Goal: Transaction & Acquisition: Purchase product/service

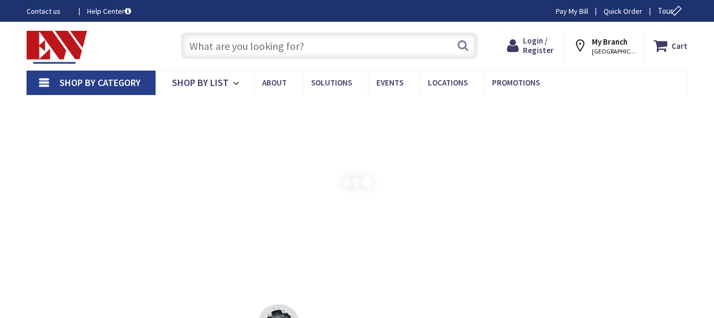
click at [259, 48] on input "text" at bounding box center [329, 45] width 297 height 27
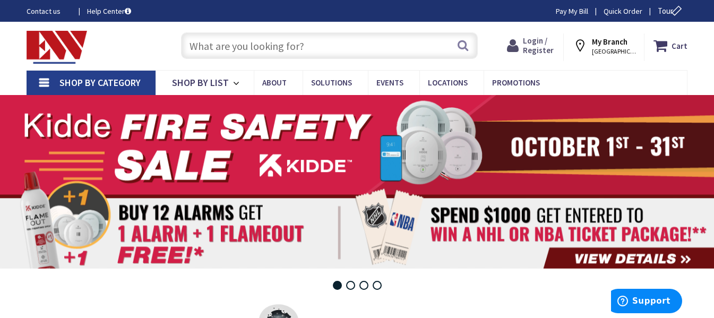
click at [532, 44] on span "Login / Register" at bounding box center [538, 46] width 31 height 20
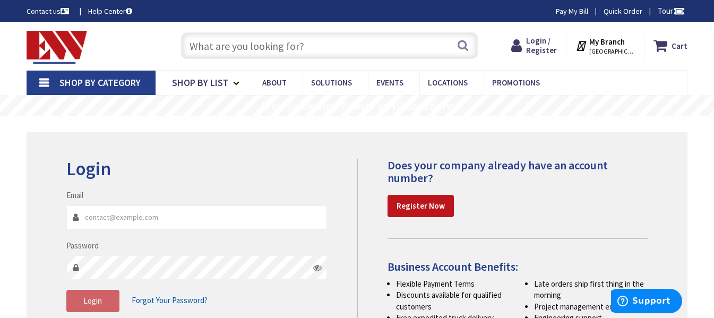
click at [144, 220] on input "Email" at bounding box center [196, 217] width 261 height 24
type input "[EMAIL_ADDRESS][DOMAIN_NAME]"
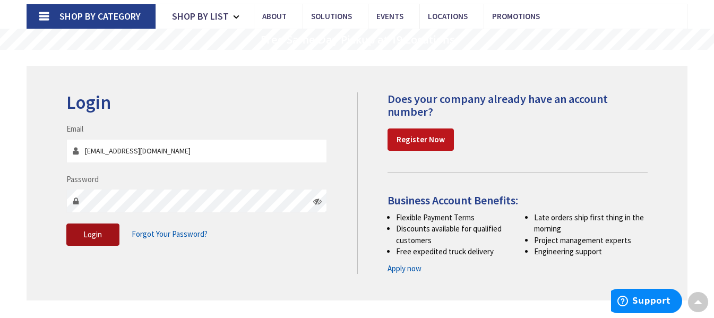
click at [107, 232] on button "Login" at bounding box center [92, 234] width 53 height 22
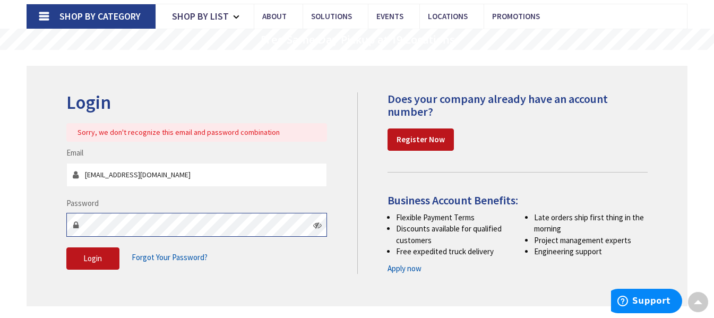
click at [61, 223] on div "Login Sorry, we don't recognize this email and password combination Email aries…" at bounding box center [207, 186] width 299 height 188
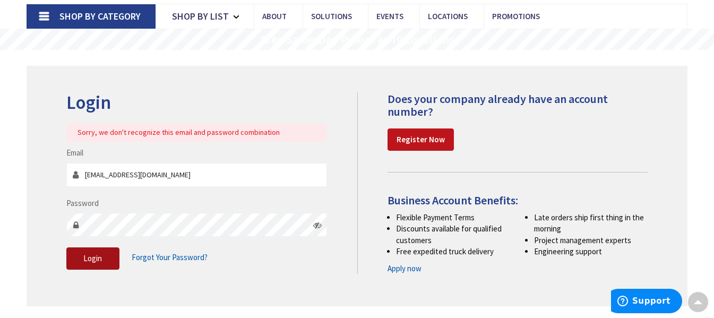
click at [110, 250] on button "Login" at bounding box center [92, 258] width 53 height 22
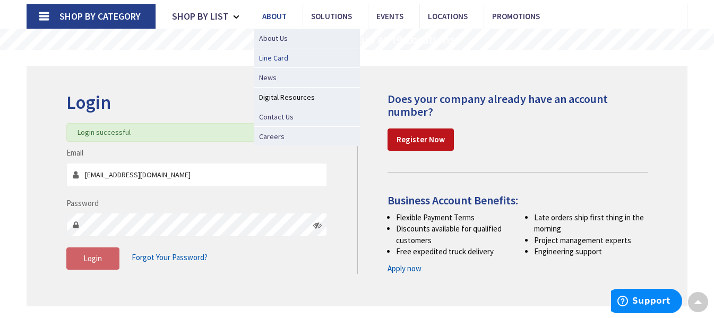
scroll to position [0, 0]
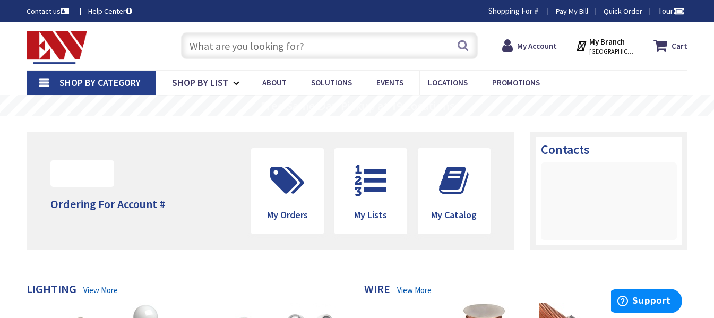
click at [129, 80] on span "Shop By Category" at bounding box center [99, 82] width 81 height 12
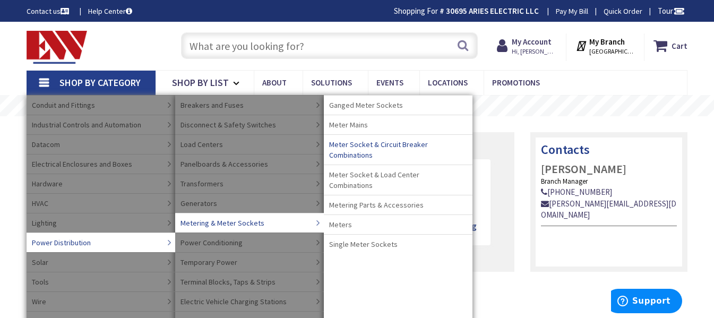
click at [362, 150] on span "Meter Socket & Circuit Breaker Combinations" at bounding box center [395, 149] width 133 height 21
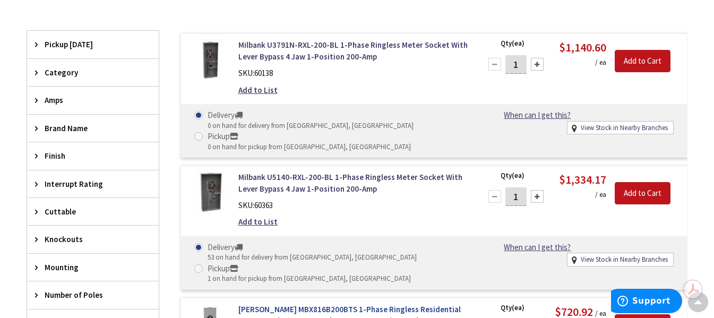
scroll to position [279, 0]
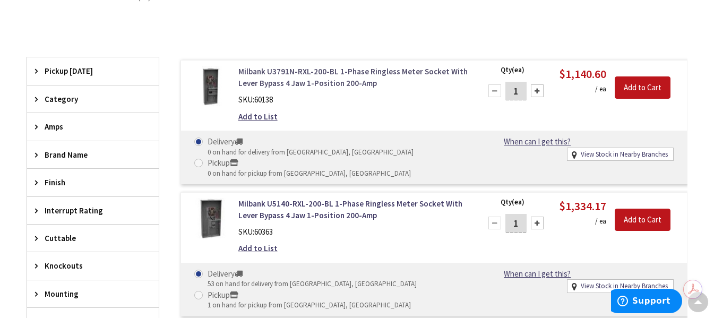
click at [283, 84] on link "Milbank U3791N-RXL-200-BL 1-Phase Ringless Meter Socket With Lever Bypass 4 Jaw…" at bounding box center [353, 77] width 230 height 23
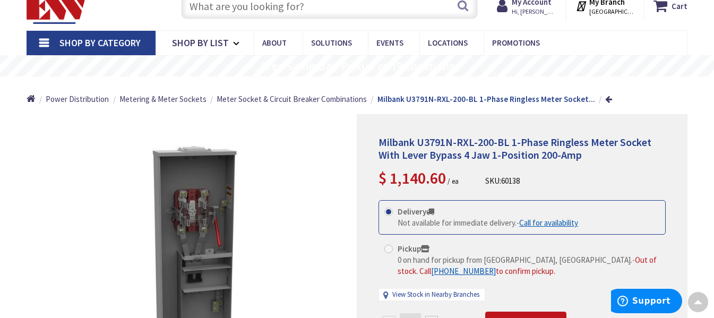
scroll to position [27, 0]
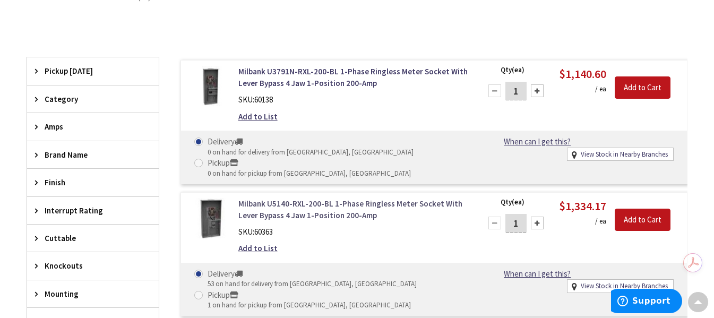
click at [318, 198] on link "Milbank U5140-RXL-200-BL 1-Phase Ringless Meter Socket With Lever Bypass 4 Jaw …" at bounding box center [353, 209] width 230 height 23
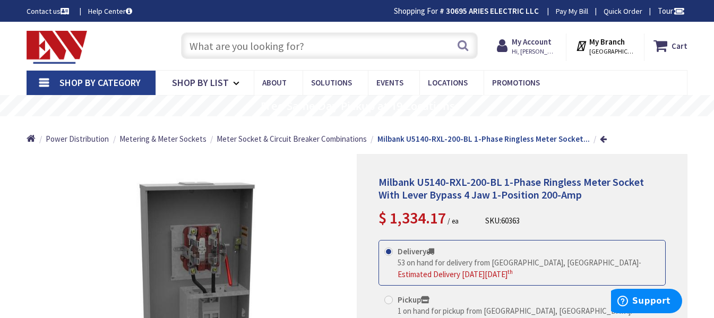
click at [367, 47] on input "text" at bounding box center [329, 45] width 297 height 27
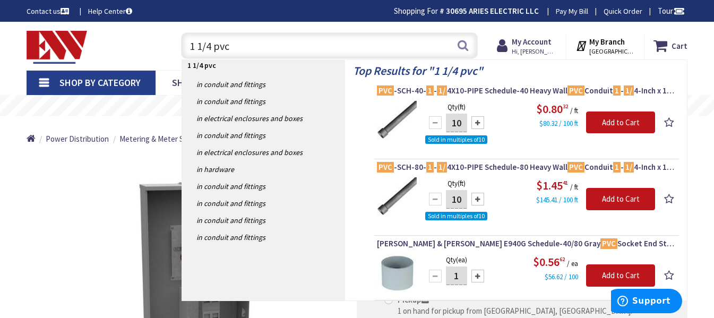
drag, startPoint x: 238, startPoint y: 46, endPoint x: 134, endPoint y: 56, distance: 105.1
click at [143, 59] on div "Toggle Nav 1 1/4 pvc 1 1/4 pvc Search Cart My Cart Close" at bounding box center [357, 46] width 677 height 36
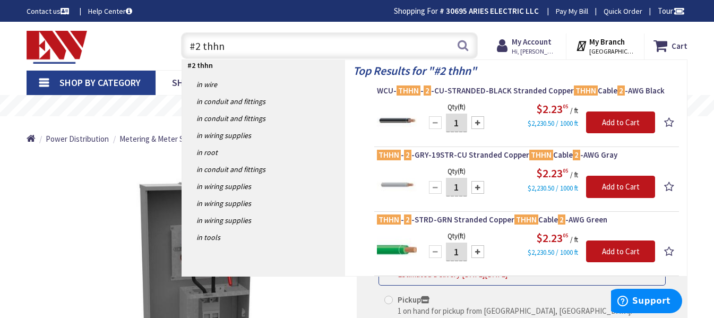
type input "#2 thhn"
